Goal: Transaction & Acquisition: Subscribe to service/newsletter

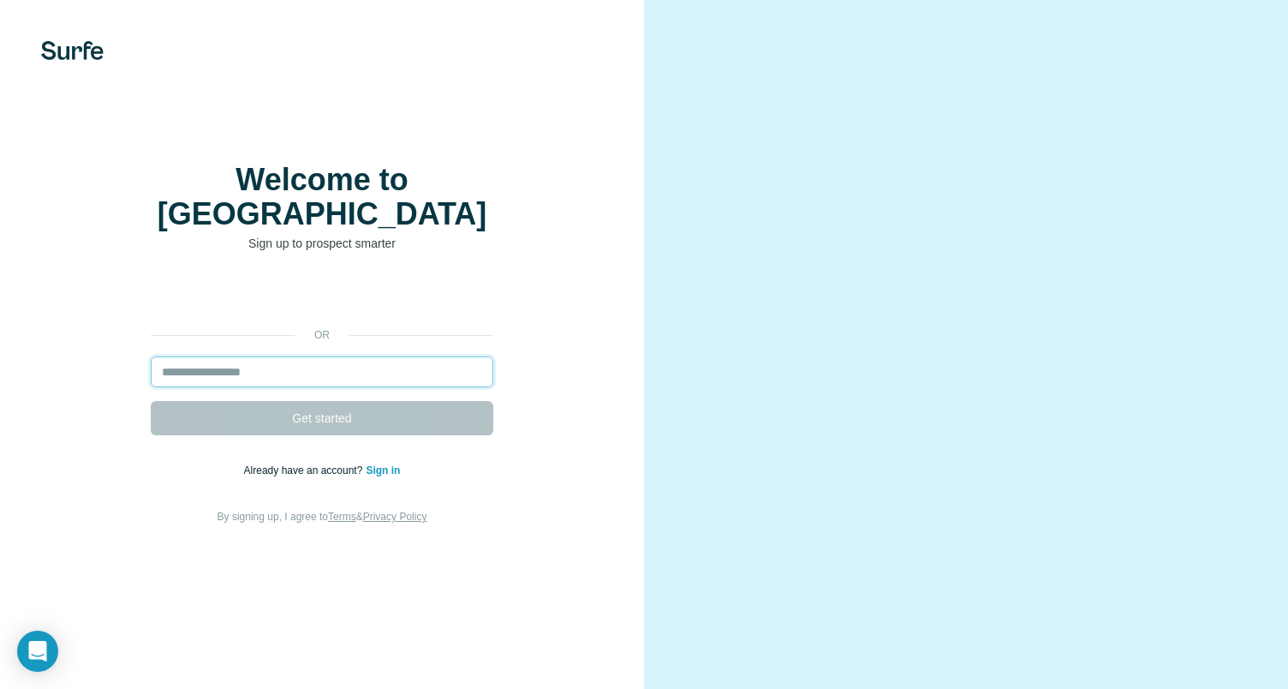
click at [313, 356] on input "email" at bounding box center [322, 371] width 343 height 31
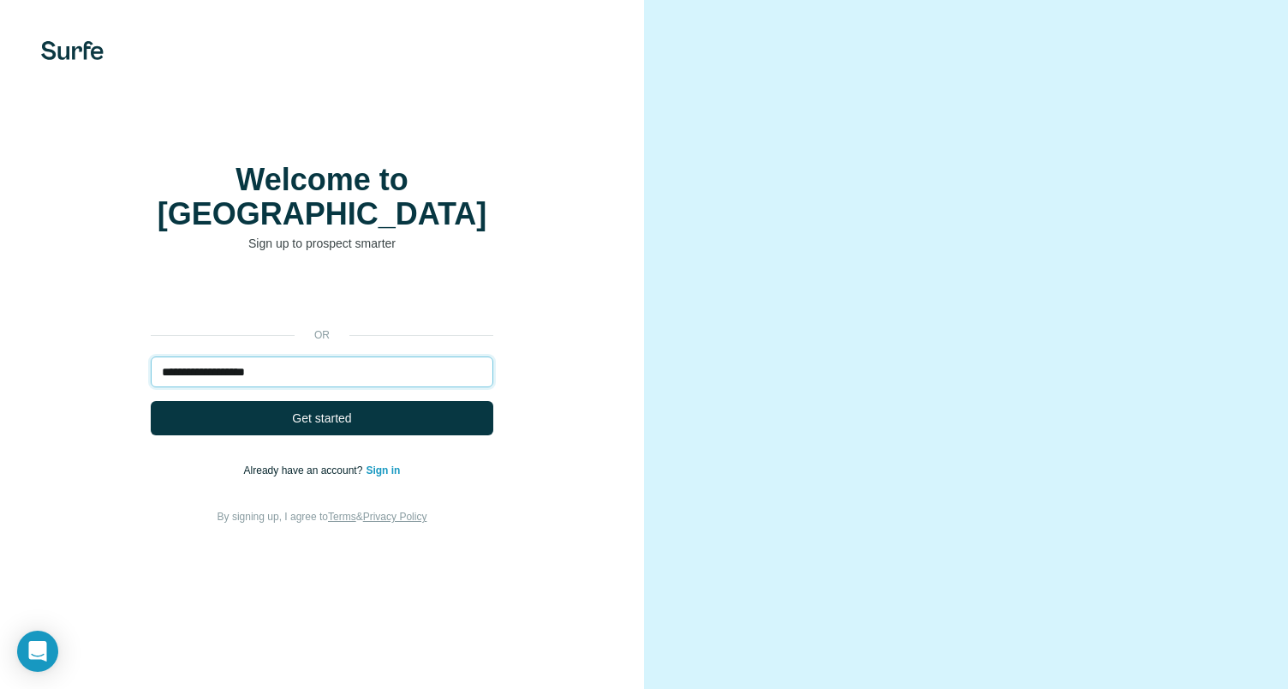
type input "**********"
click at [151, 401] on button "Get started" at bounding box center [322, 418] width 343 height 34
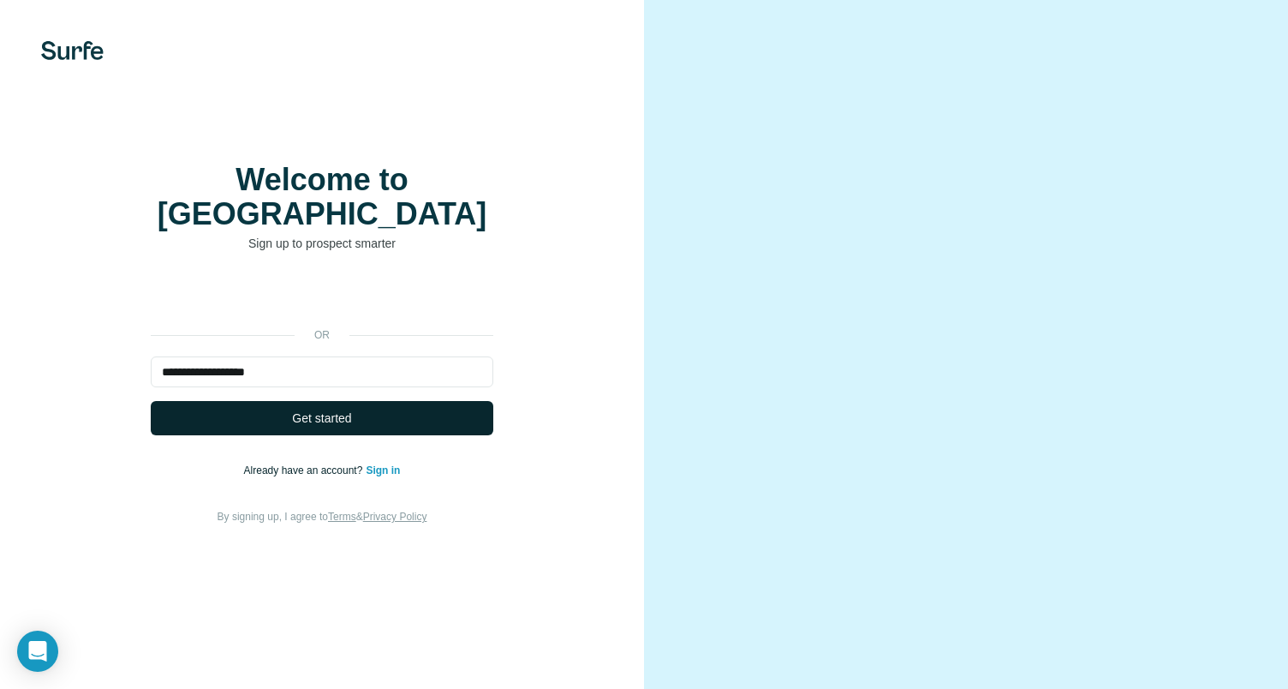
click at [328, 409] on span "Get started" at bounding box center [321, 417] width 59 height 17
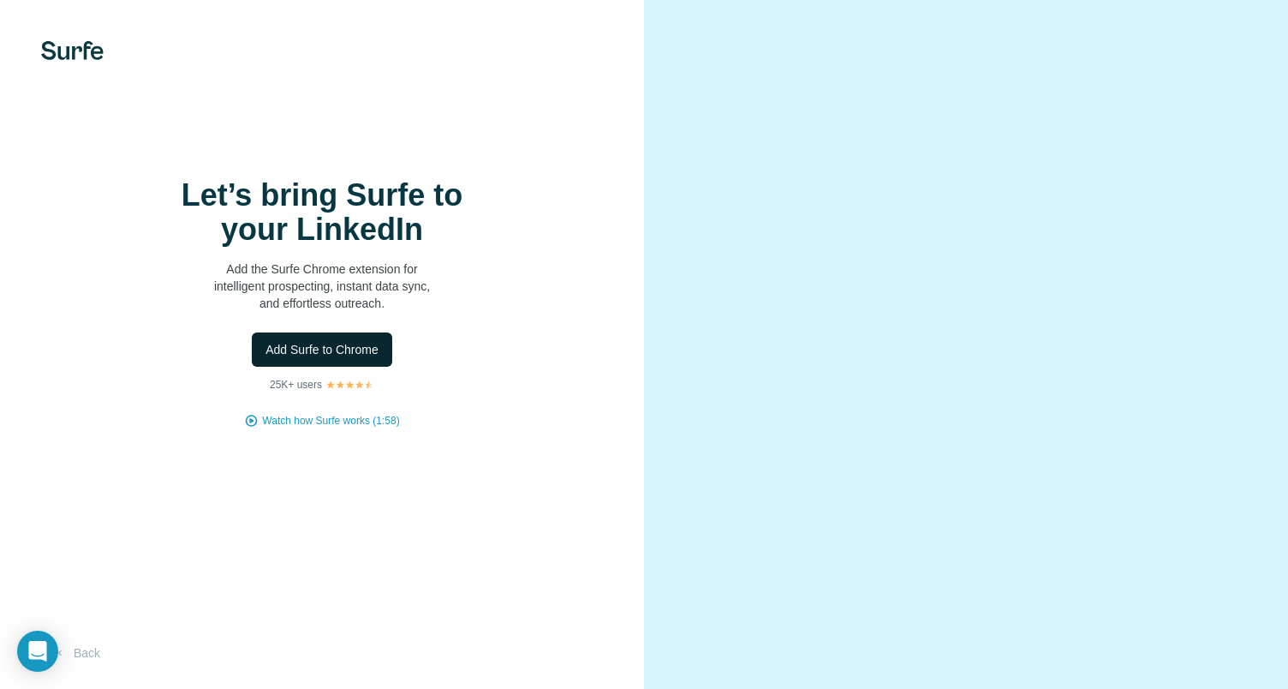
click at [313, 350] on span "Add Surfe to Chrome" at bounding box center [321, 349] width 113 height 17
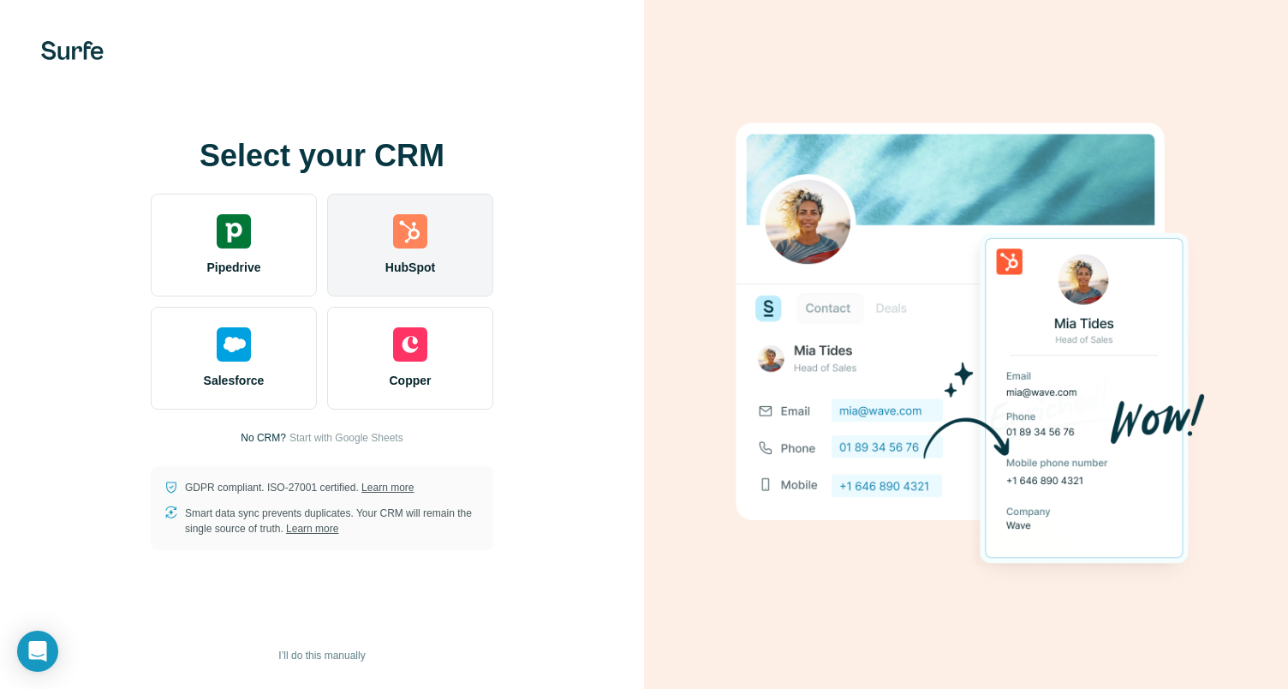
click at [412, 241] on div at bounding box center [410, 231] width 34 height 34
click at [408, 251] on div "HubSpot" at bounding box center [410, 245] width 166 height 103
click at [411, 260] on span "HubSpot" at bounding box center [410, 267] width 50 height 17
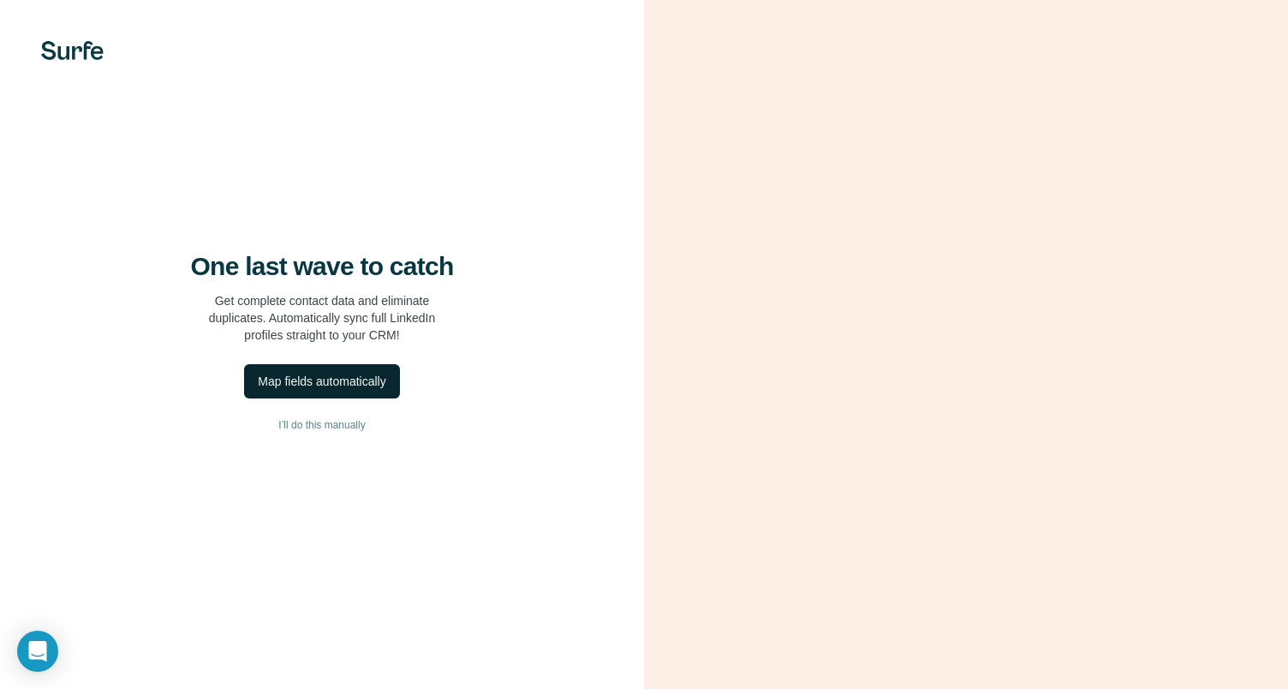
click at [312, 382] on div "Map fields automatically" at bounding box center [322, 381] width 128 height 17
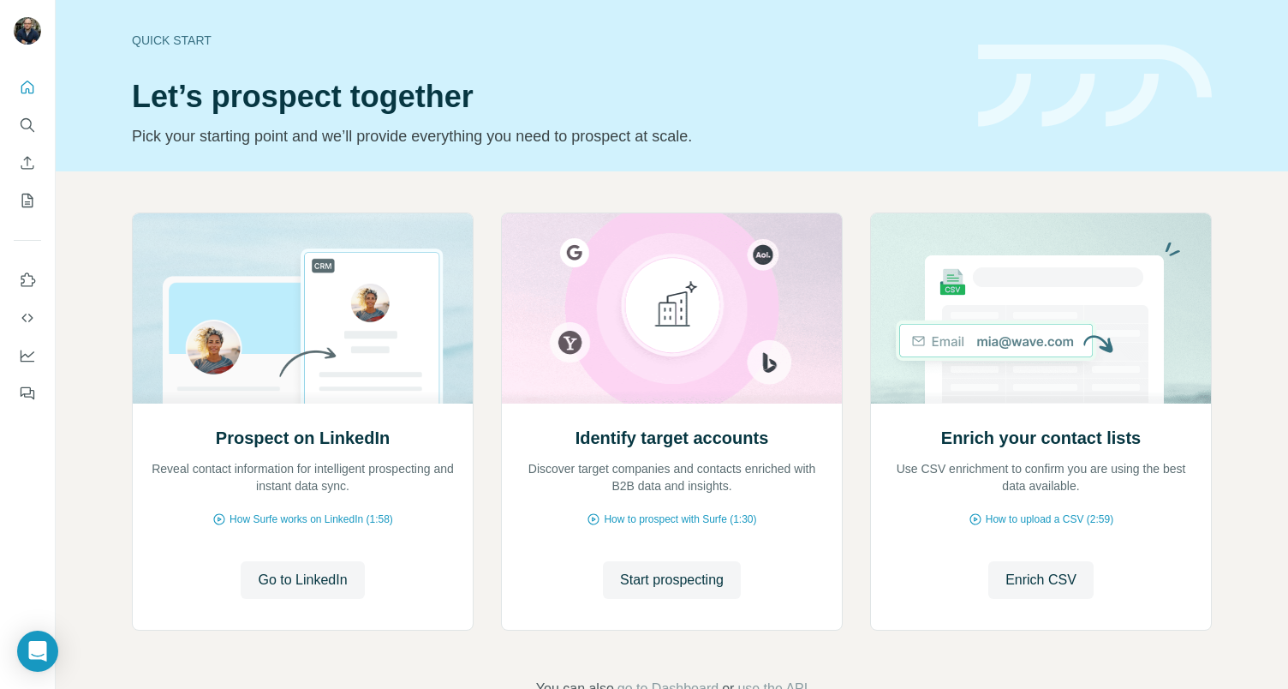
scroll to position [36, 0]
